Goal: Information Seeking & Learning: Learn about a topic

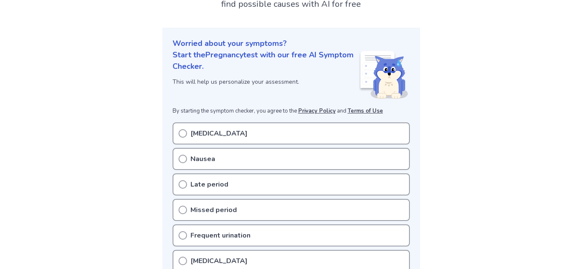
scroll to position [79, 0]
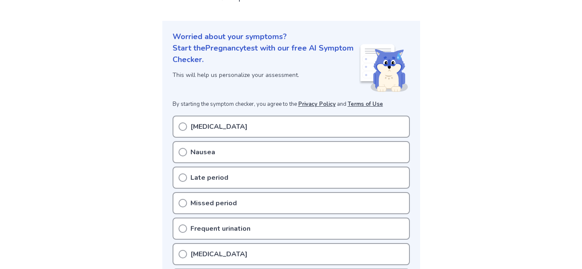
click at [222, 130] on div "Bloating" at bounding box center [290, 127] width 237 height 22
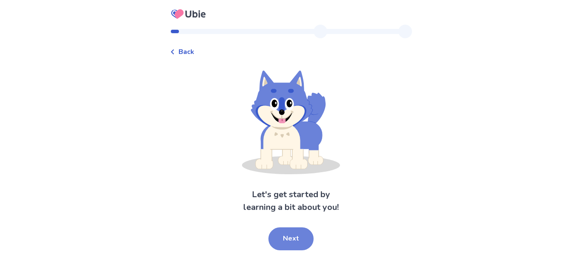
click at [280, 235] on button "Next" at bounding box center [290, 239] width 45 height 23
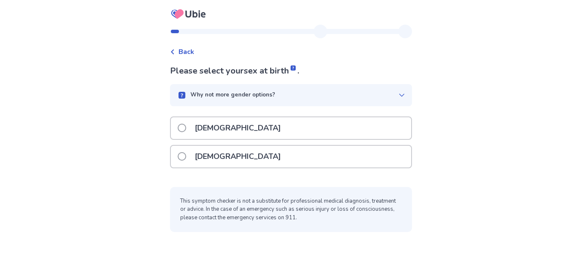
click at [227, 160] on p "[DEMOGRAPHIC_DATA]" at bounding box center [237, 157] width 96 height 22
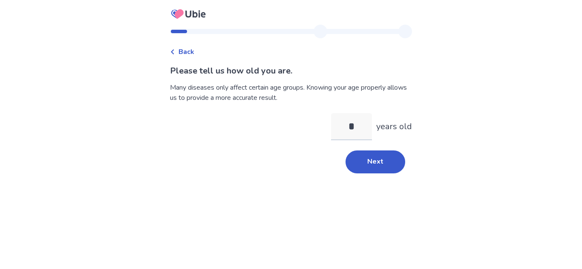
type input "**"
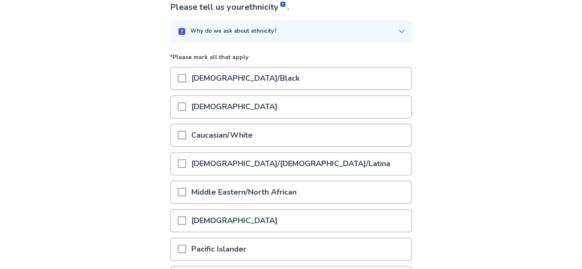
scroll to position [66, 0]
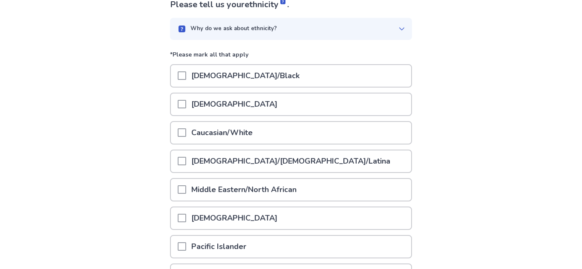
click at [255, 140] on p "Caucasian/White" at bounding box center [222, 133] width 72 height 22
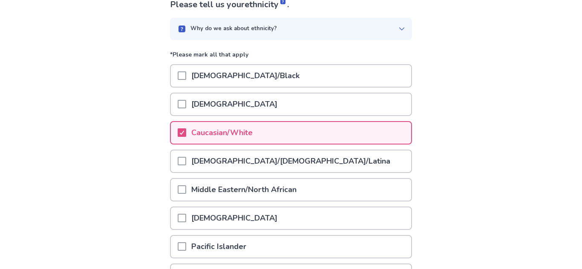
click at [258, 158] on p "[DEMOGRAPHIC_DATA]/[DEMOGRAPHIC_DATA]/Latina" at bounding box center [290, 162] width 209 height 22
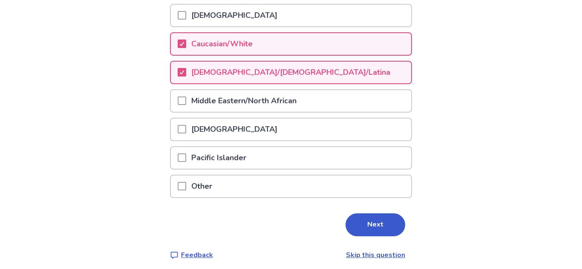
scroll to position [160, 0]
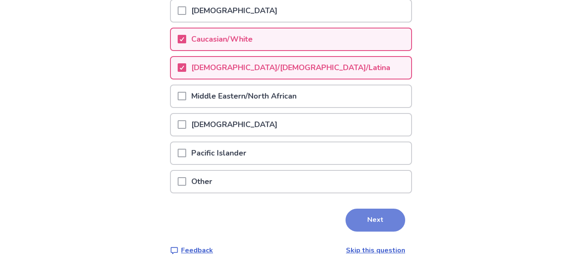
click at [353, 222] on button "Next" at bounding box center [375, 220] width 60 height 23
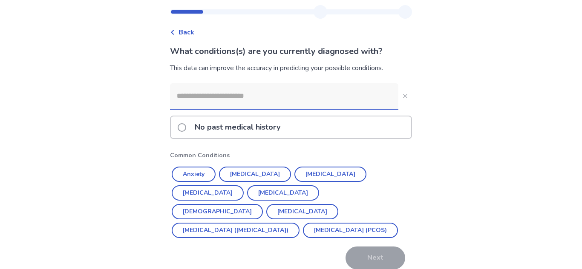
scroll to position [21, 0]
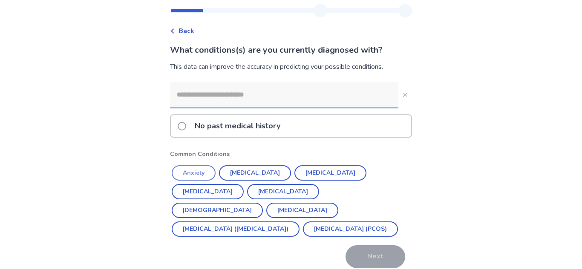
click at [208, 173] on button "Anxiety" at bounding box center [194, 173] width 44 height 15
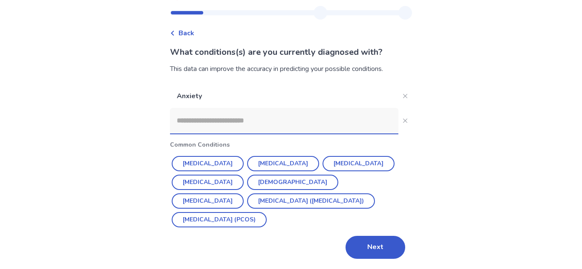
click at [330, 239] on div "Next" at bounding box center [291, 247] width 242 height 23
click at [361, 245] on button "Next" at bounding box center [375, 247] width 60 height 23
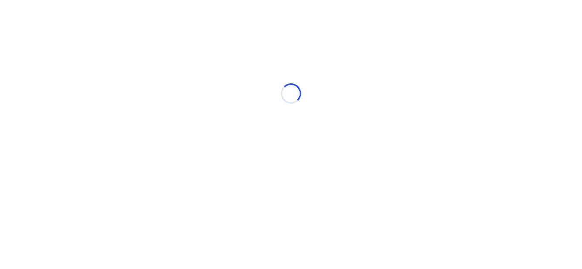
scroll to position [0, 0]
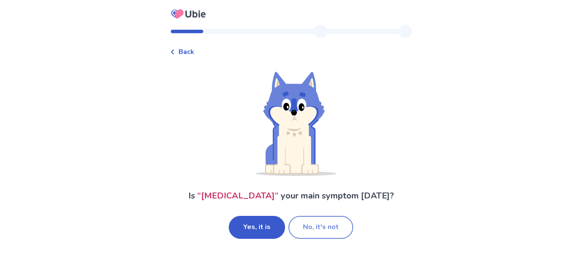
click at [317, 236] on button "No, it's not" at bounding box center [320, 227] width 65 height 23
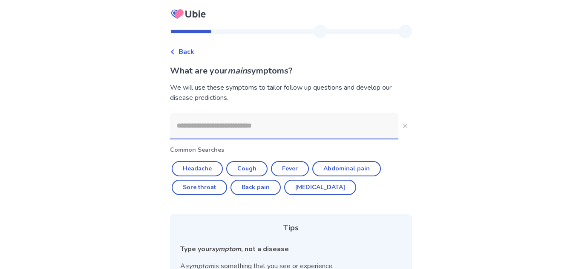
click at [182, 54] on div "Back" at bounding box center [182, 52] width 24 height 10
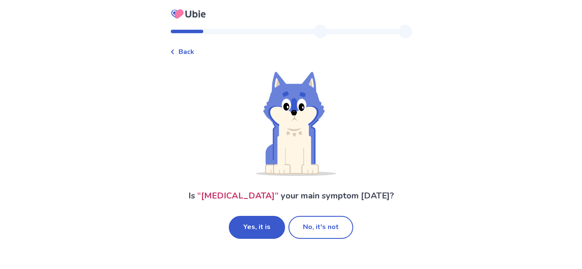
click at [180, 53] on div "Back" at bounding box center [182, 52] width 24 height 10
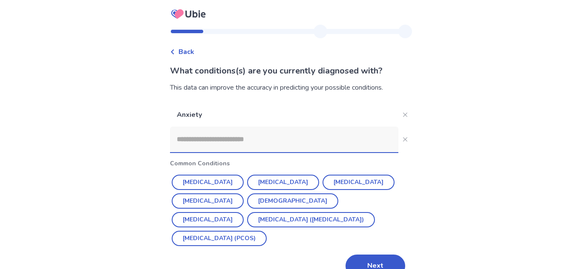
click at [180, 50] on div "Back" at bounding box center [182, 52] width 24 height 10
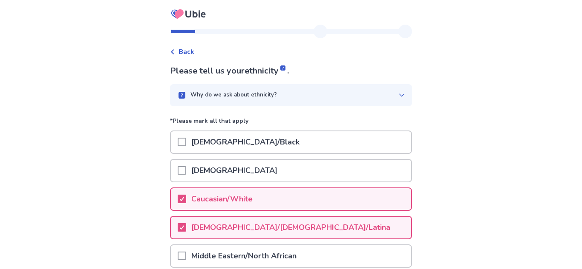
click at [180, 50] on div "Back" at bounding box center [182, 52] width 24 height 10
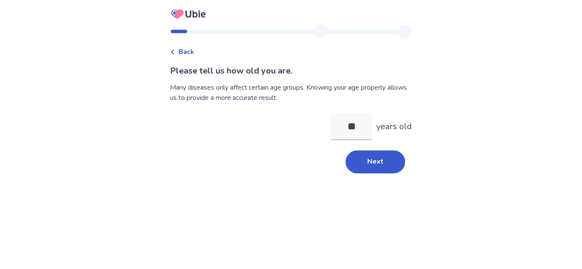
click at [180, 50] on div "Back" at bounding box center [182, 52] width 24 height 10
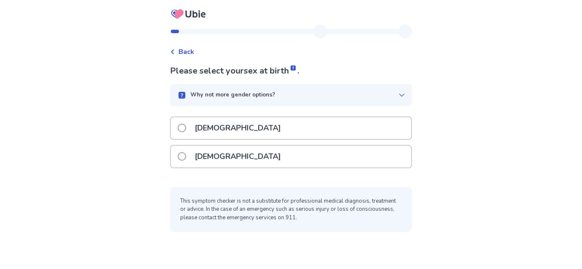
click at [184, 47] on span "Back" at bounding box center [186, 52] width 16 height 10
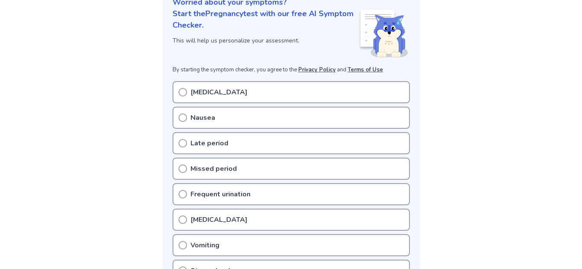
scroll to position [117, 0]
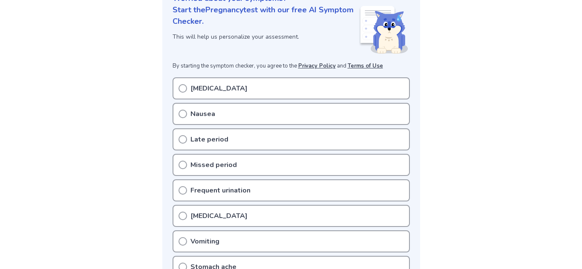
click at [222, 137] on p "Late period" at bounding box center [209, 140] width 38 height 10
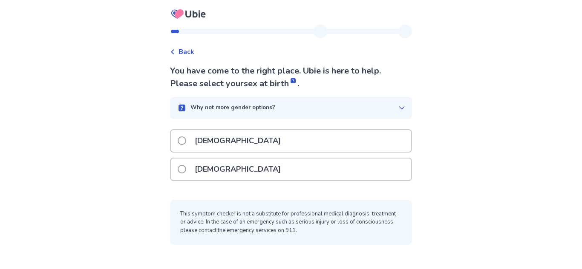
click at [217, 165] on p "[DEMOGRAPHIC_DATA]" at bounding box center [237, 170] width 96 height 22
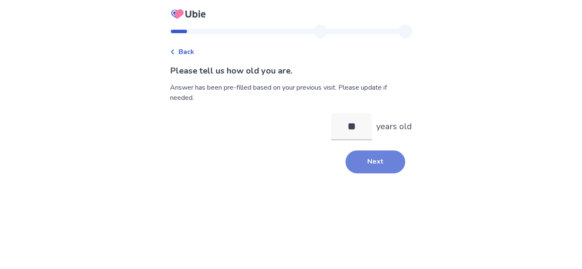
click at [366, 153] on button "Next" at bounding box center [375, 162] width 60 height 23
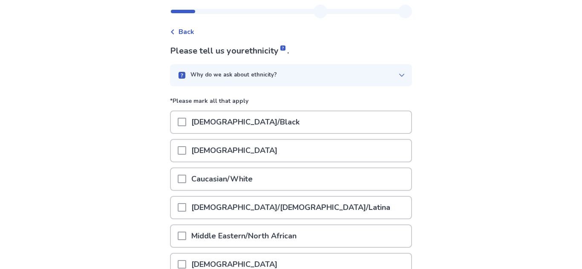
scroll to position [33, 0]
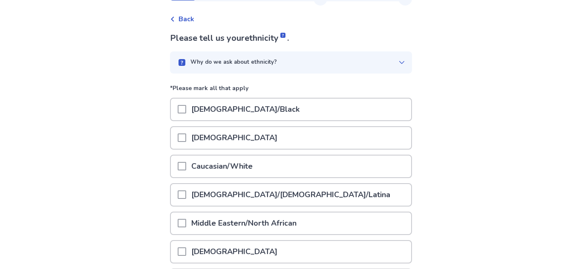
click at [245, 191] on p "[DEMOGRAPHIC_DATA]/[DEMOGRAPHIC_DATA]/Latina" at bounding box center [290, 195] width 209 height 22
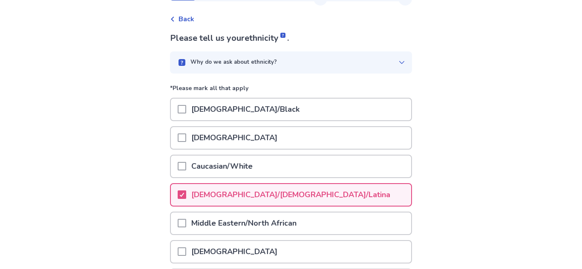
click at [255, 161] on p "Caucasian/White" at bounding box center [222, 167] width 72 height 22
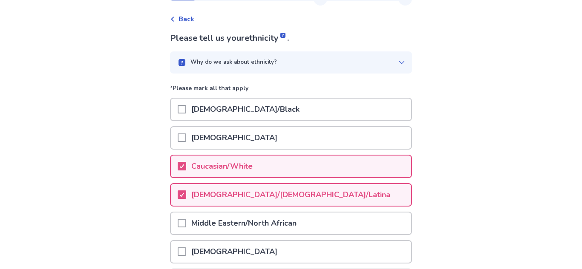
scroll to position [160, 0]
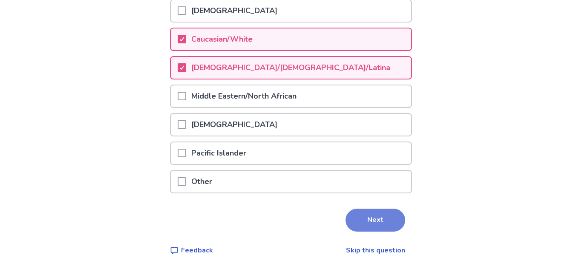
click at [371, 211] on button "Next" at bounding box center [375, 220] width 60 height 23
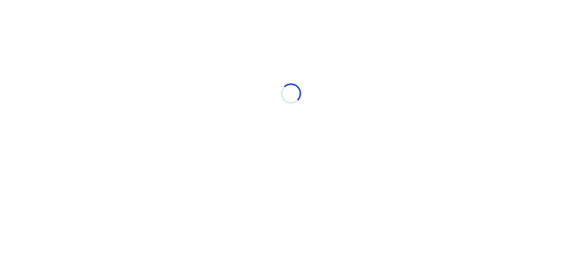
scroll to position [0, 0]
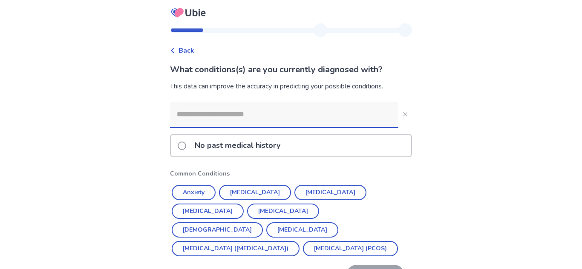
scroll to position [2, 0]
click at [191, 189] on button "Anxiety" at bounding box center [194, 191] width 44 height 15
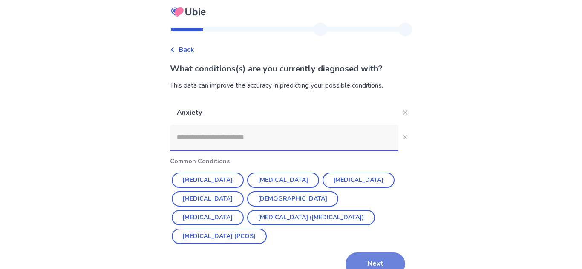
click at [364, 255] on button "Next" at bounding box center [375, 264] width 60 height 23
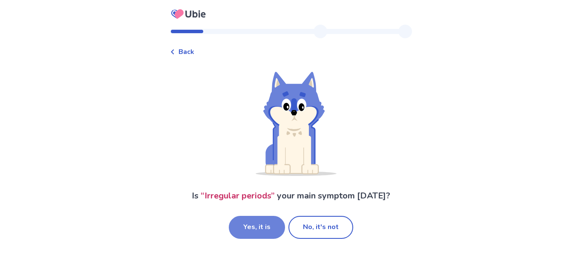
click at [268, 230] on button "Yes, it is" at bounding box center [257, 227] width 56 height 23
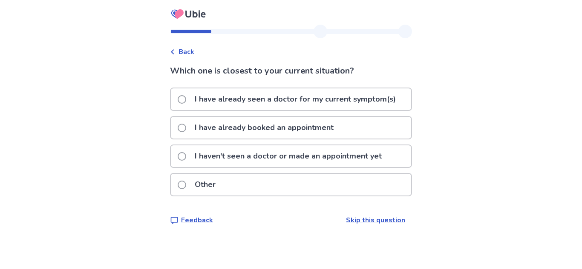
click at [291, 159] on p "I haven't seen a doctor or made an appointment yet" at bounding box center [287, 157] width 197 height 22
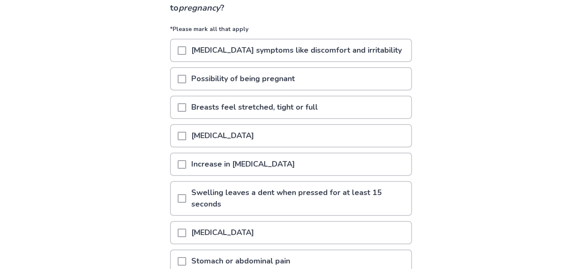
scroll to position [76, 0]
click at [246, 141] on p "[MEDICAL_DATA]" at bounding box center [222, 136] width 73 height 22
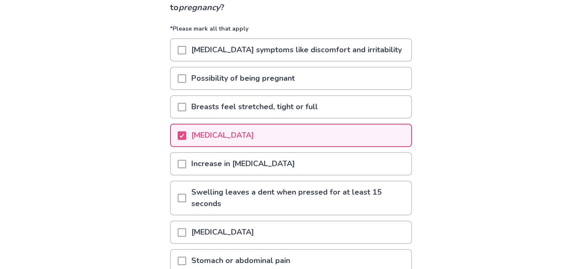
click at [250, 106] on p "Breasts feel stretched, tight or full" at bounding box center [254, 107] width 137 height 22
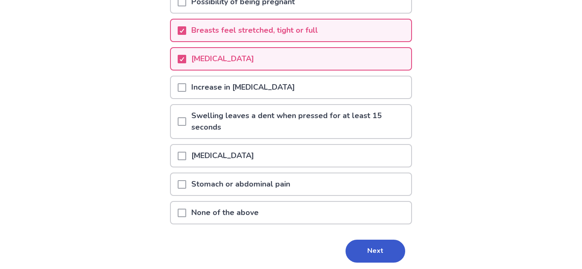
scroll to position [154, 0]
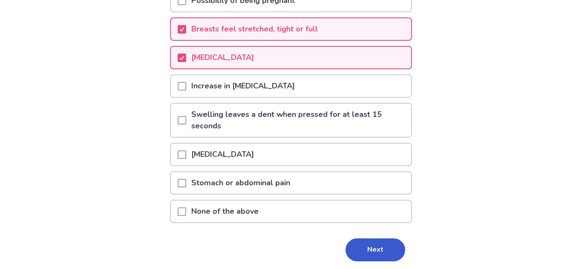
click at [251, 158] on p "[MEDICAL_DATA]" at bounding box center [222, 155] width 73 height 22
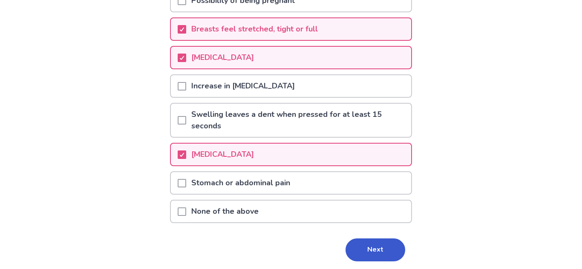
click at [285, 189] on p "Stomach or abdominal pain" at bounding box center [240, 183] width 109 height 22
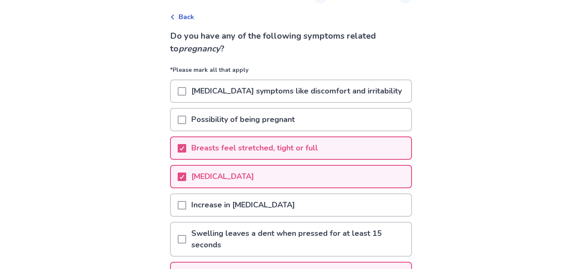
scroll to position [32, 0]
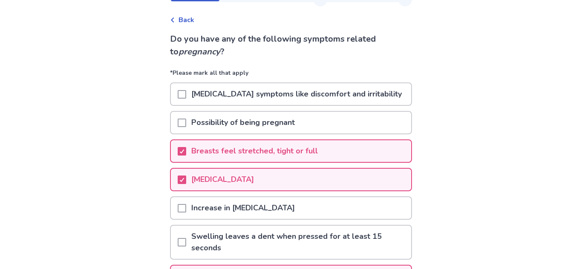
click at [308, 131] on div "Possibility of being pregnant" at bounding box center [291, 123] width 240 height 22
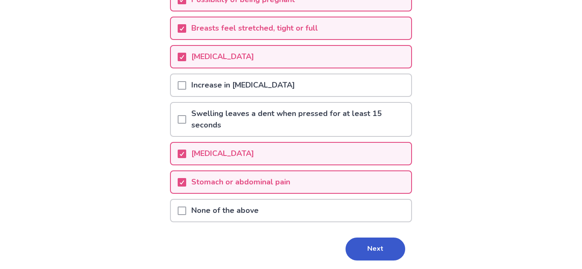
scroll to position [184, 0]
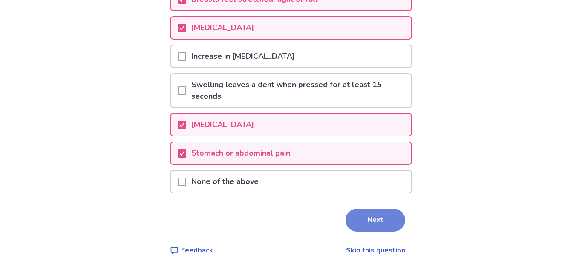
click at [361, 220] on button "Next" at bounding box center [375, 220] width 60 height 23
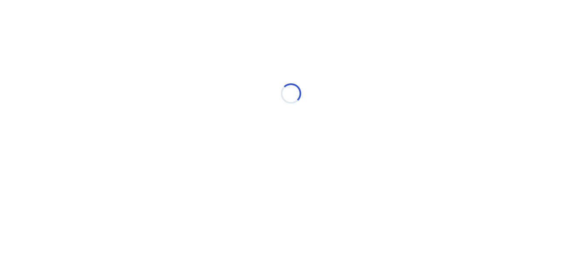
scroll to position [0, 0]
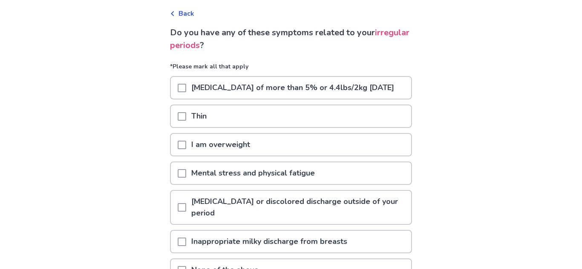
scroll to position [32, 0]
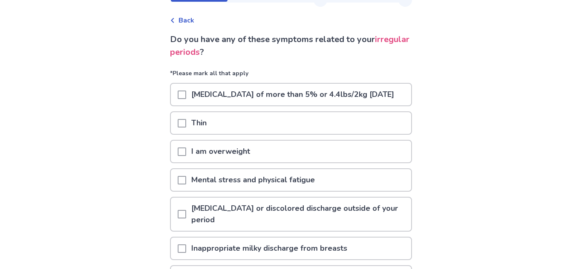
click at [252, 102] on p "[MEDICAL_DATA] of more than 5% or 4.4lbs/2kg [DATE]" at bounding box center [292, 95] width 213 height 22
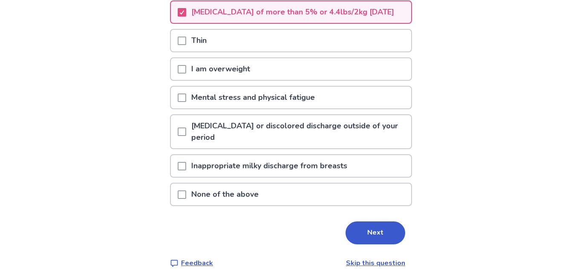
scroll to position [116, 0]
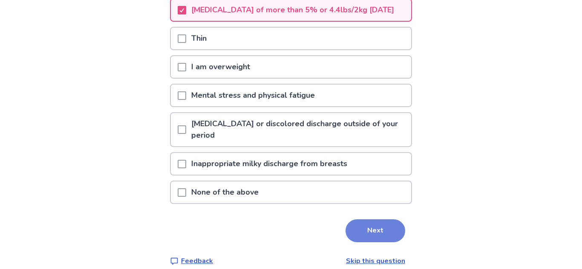
click at [375, 243] on button "Next" at bounding box center [375, 231] width 60 height 23
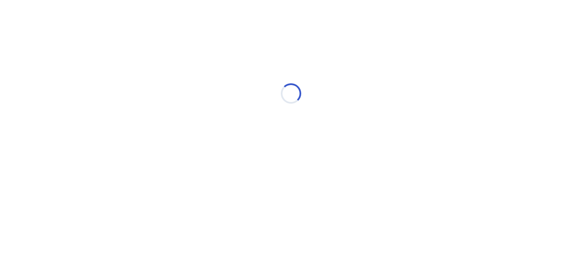
select select "*"
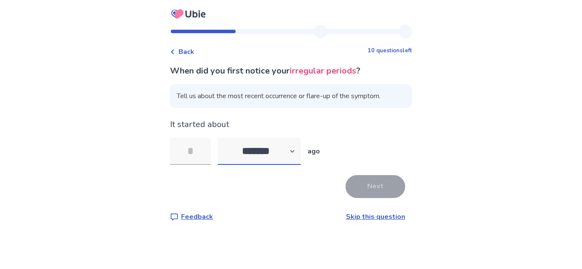
click at [293, 148] on select "******* ****** ******* ******** *******" at bounding box center [259, 151] width 83 height 27
click at [281, 149] on select "******* ****** ******* ******** *******" at bounding box center [259, 151] width 83 height 27
click at [210, 153] on input "tel" at bounding box center [190, 151] width 41 height 27
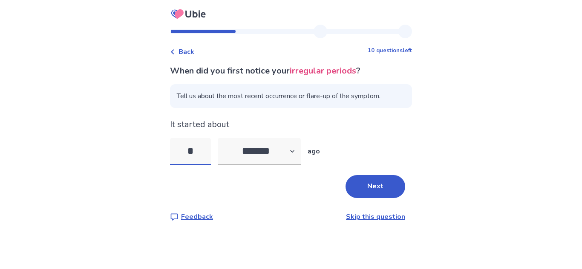
type input "**"
click at [381, 186] on button "Next" at bounding box center [375, 186] width 60 height 23
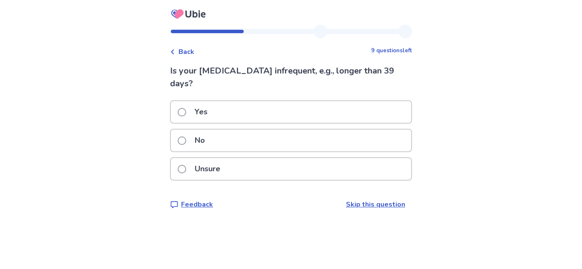
click at [259, 138] on div "No" at bounding box center [291, 141] width 240 height 22
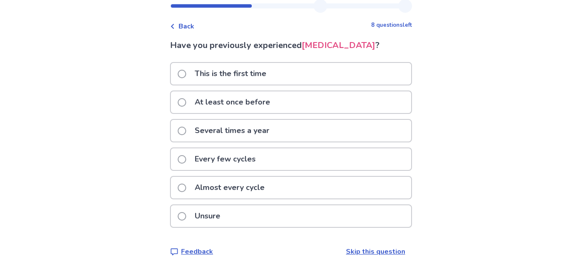
scroll to position [26, 0]
click at [273, 113] on p "At least once before" at bounding box center [232, 102] width 86 height 22
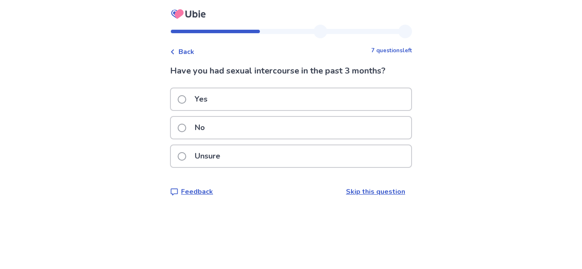
click at [264, 101] on div "Yes" at bounding box center [291, 100] width 240 height 22
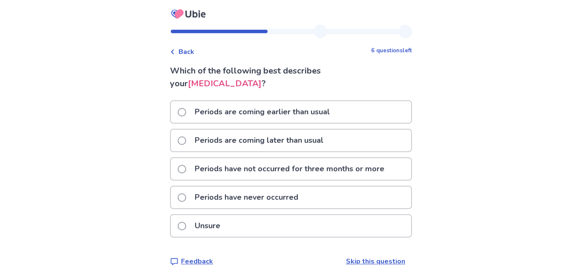
click at [247, 175] on p "Periods have not occurred for three months or more" at bounding box center [289, 169] width 200 height 22
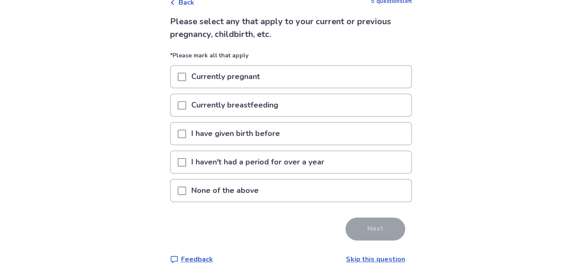
scroll to position [50, 0]
click at [264, 169] on p "I haven't had a period for over a year" at bounding box center [257, 162] width 143 height 22
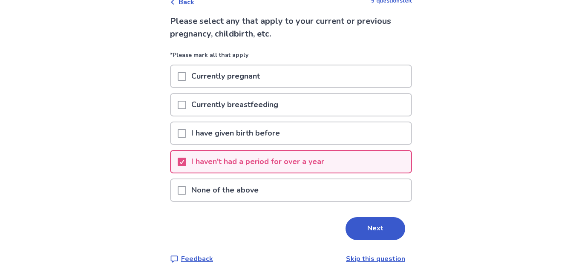
click at [297, 168] on p "I haven't had a period for over a year" at bounding box center [257, 162] width 143 height 22
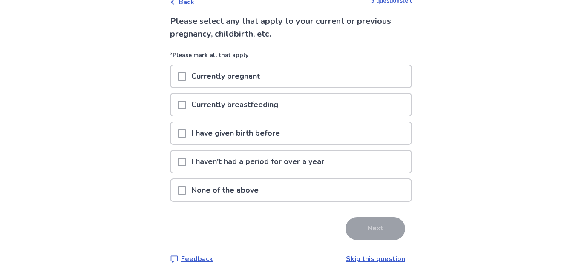
click at [292, 182] on div "None of the above" at bounding box center [291, 191] width 240 height 22
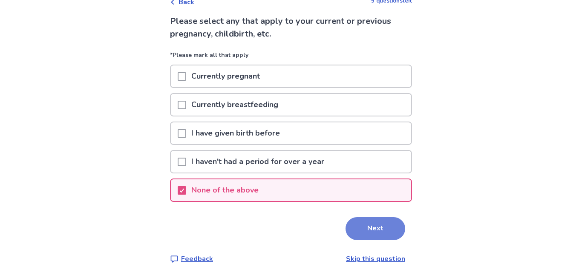
click at [375, 231] on button "Next" at bounding box center [375, 229] width 60 height 23
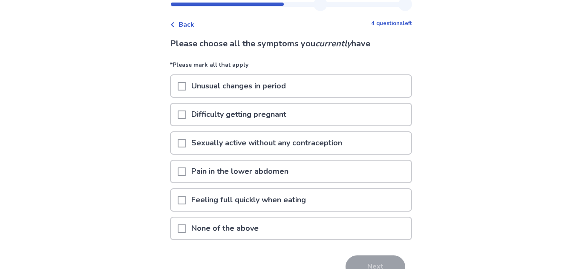
scroll to position [28, 0]
click at [317, 150] on p "Sexually active without any contraception" at bounding box center [266, 143] width 161 height 22
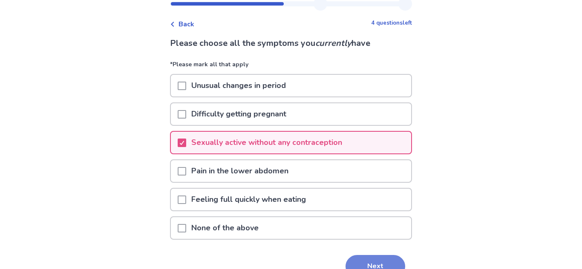
click at [366, 261] on button "Next" at bounding box center [375, 266] width 60 height 23
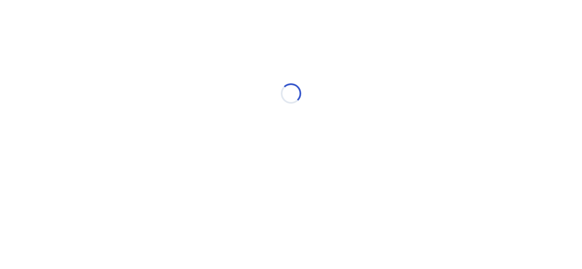
scroll to position [0, 0]
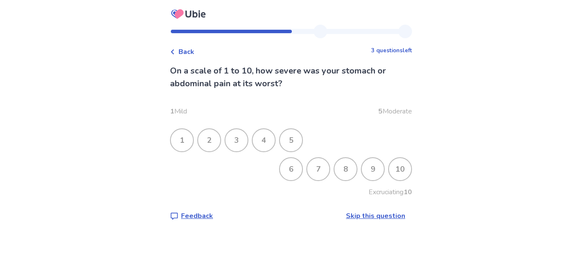
click at [295, 165] on div "6" at bounding box center [291, 169] width 22 height 22
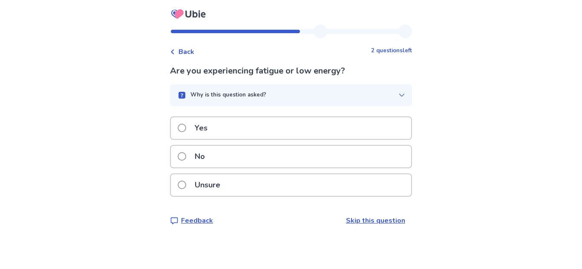
click at [212, 125] on p "Yes" at bounding box center [200, 129] width 23 height 22
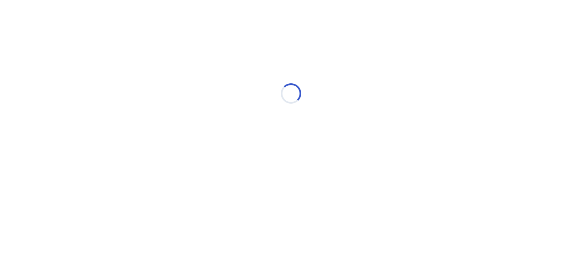
select select "*"
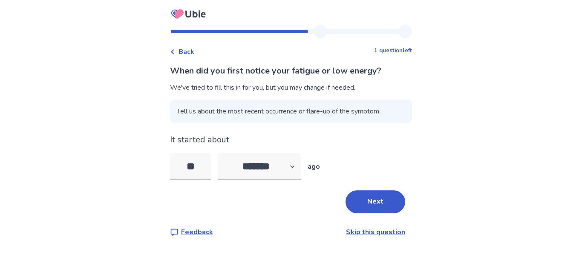
type input "*"
click at [385, 197] on button "Next" at bounding box center [375, 202] width 60 height 23
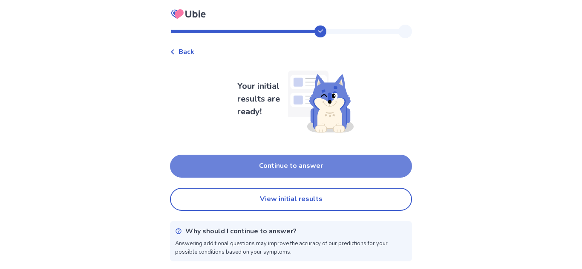
click at [278, 166] on button "Continue to answer" at bounding box center [291, 166] width 242 height 23
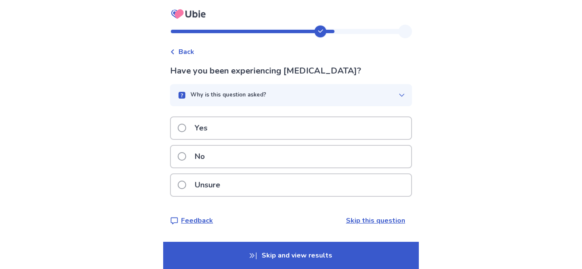
click at [238, 180] on div "Unsure" at bounding box center [291, 186] width 240 height 22
click at [241, 161] on div "No" at bounding box center [291, 157] width 240 height 22
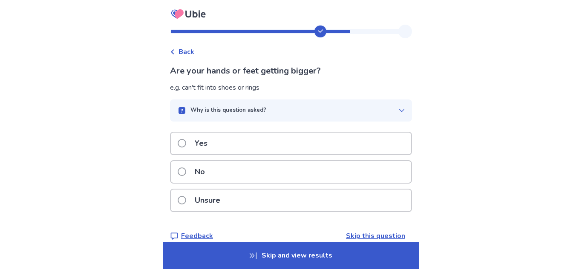
click at [227, 171] on div "No" at bounding box center [291, 172] width 240 height 22
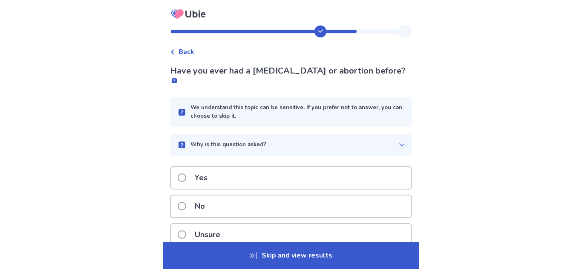
click at [226, 168] on div "Yes" at bounding box center [291, 178] width 240 height 22
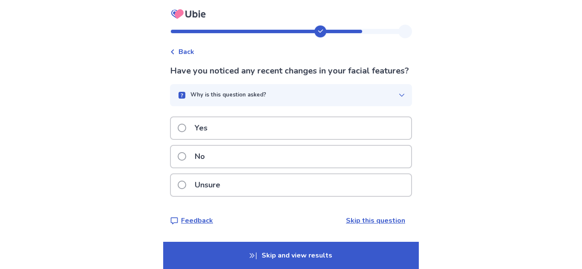
click at [225, 136] on div "Yes" at bounding box center [291, 129] width 240 height 22
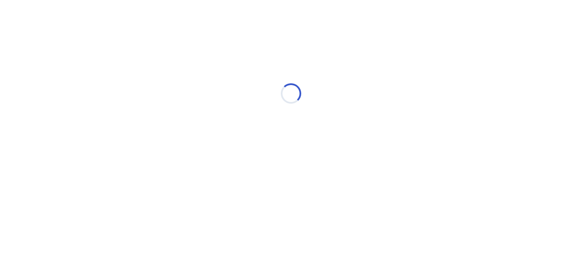
select select "*"
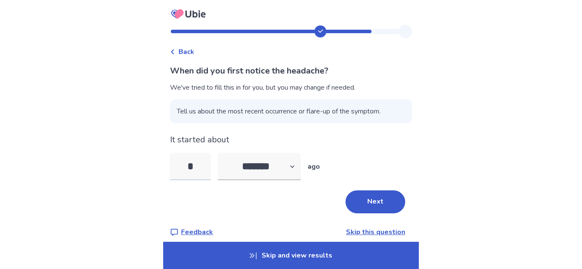
type input "*"
click at [350, 201] on button "Next" at bounding box center [375, 202] width 60 height 23
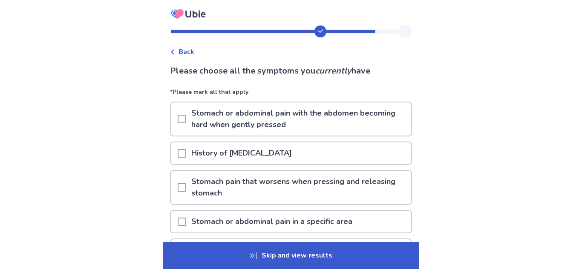
click at [280, 225] on p "Stomach or abdominal pain in a specific area" at bounding box center [271, 222] width 171 height 22
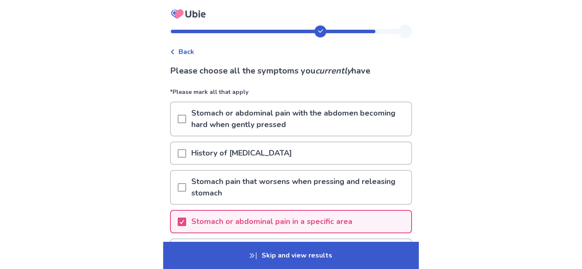
click at [285, 258] on p "Skip and view results" at bounding box center [290, 255] width 255 height 27
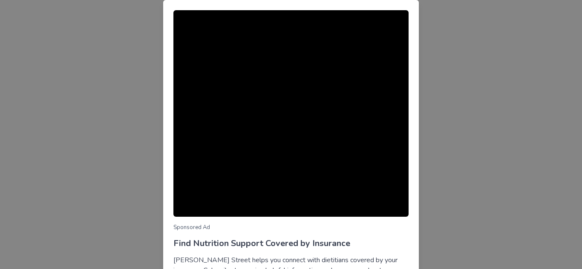
scroll to position [85, 0]
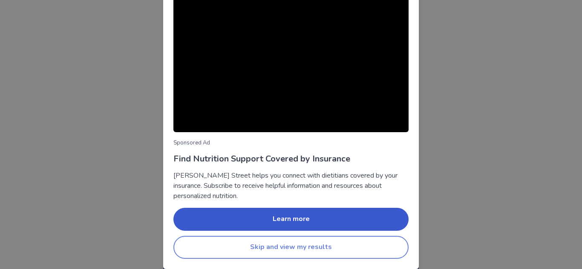
click at [320, 245] on button "Skip and view my results" at bounding box center [290, 247] width 235 height 23
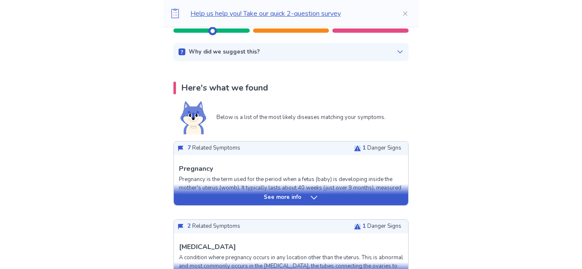
scroll to position [129, 0]
click at [275, 196] on p "See more info" at bounding box center [282, 197] width 37 height 9
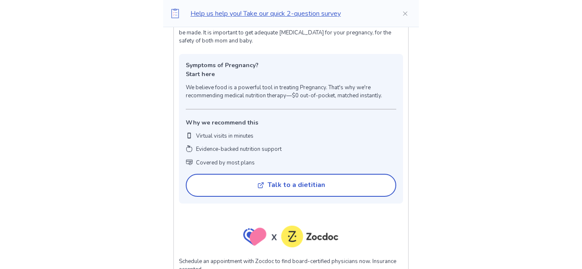
scroll to position [653, 0]
